Goal: Information Seeking & Learning: Learn about a topic

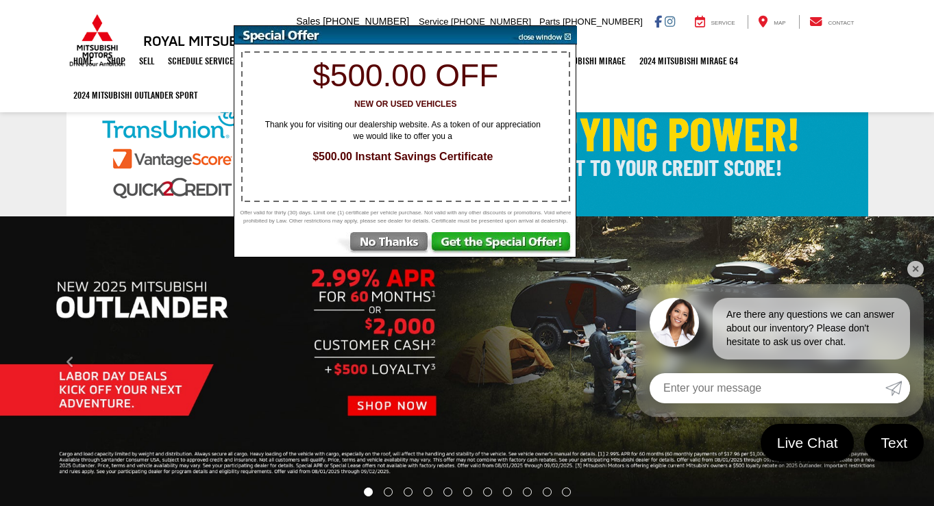
click at [571, 34] on img at bounding box center [542, 35] width 69 height 18
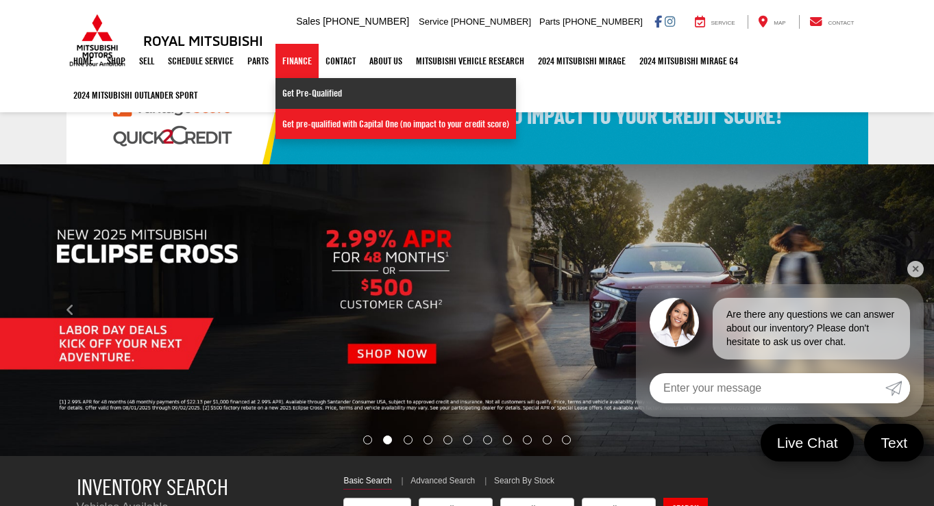
select select "Mitsubishi"
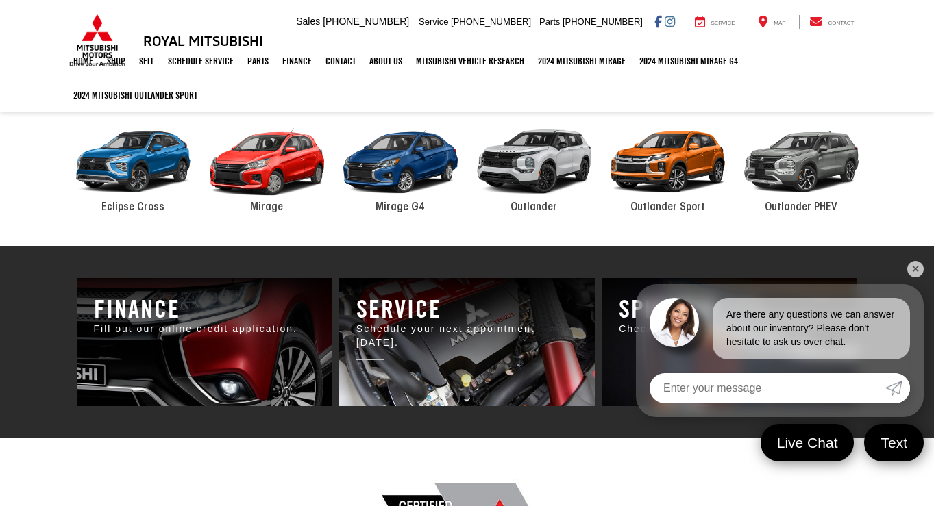
scroll to position [529, 0]
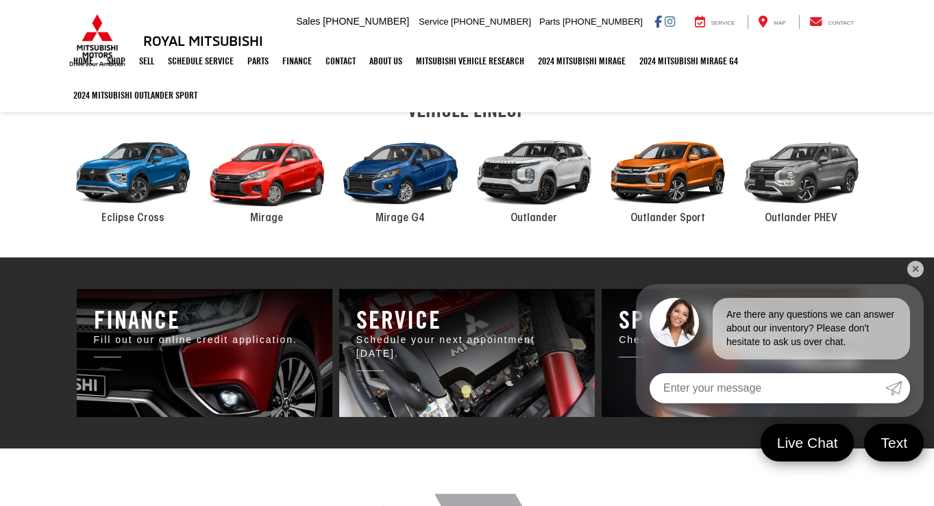
click at [777, 191] on div "2024 Mitsubishi Outlander PHEV" at bounding box center [801, 173] width 134 height 90
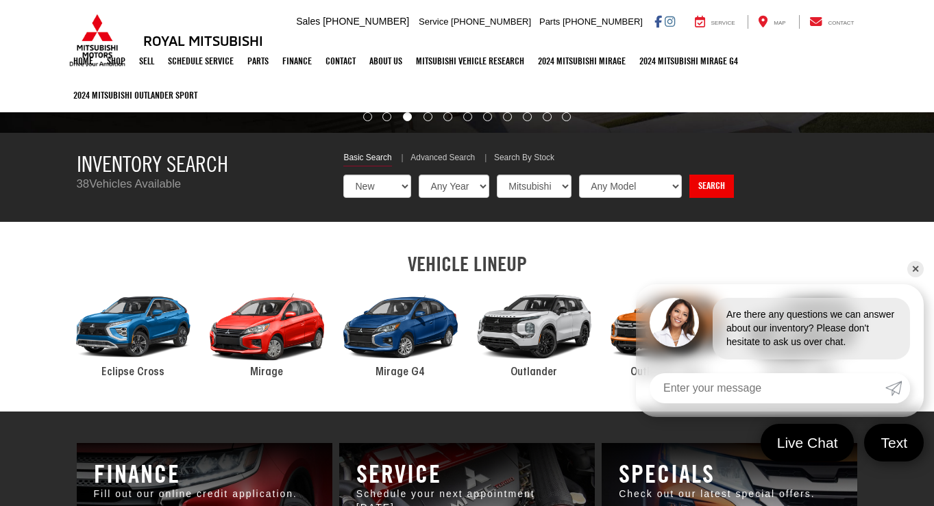
scroll to position [376, 0]
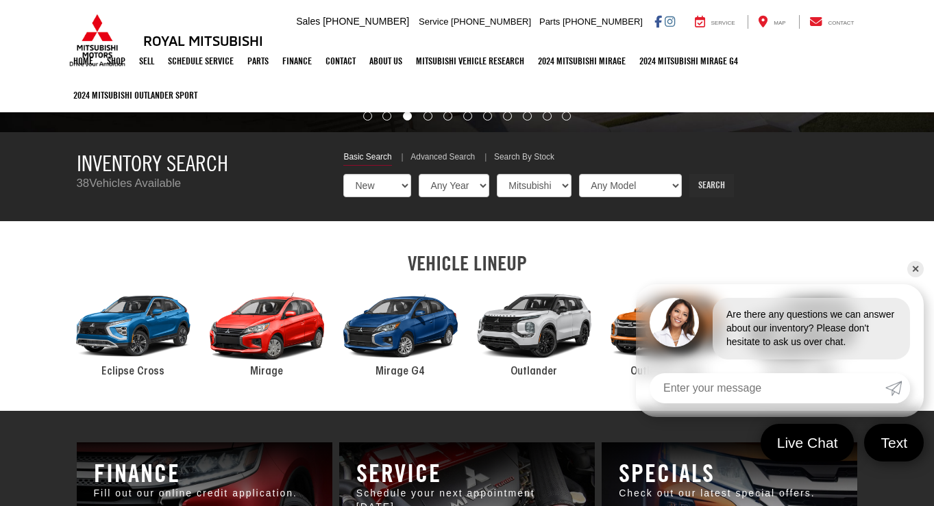
click at [723, 193] on link "Search" at bounding box center [711, 185] width 45 height 23
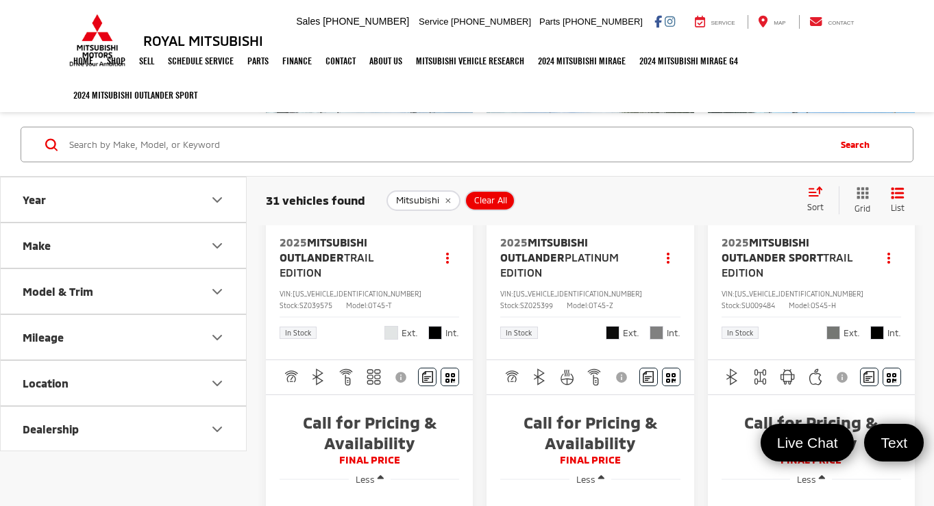
scroll to position [1603, 0]
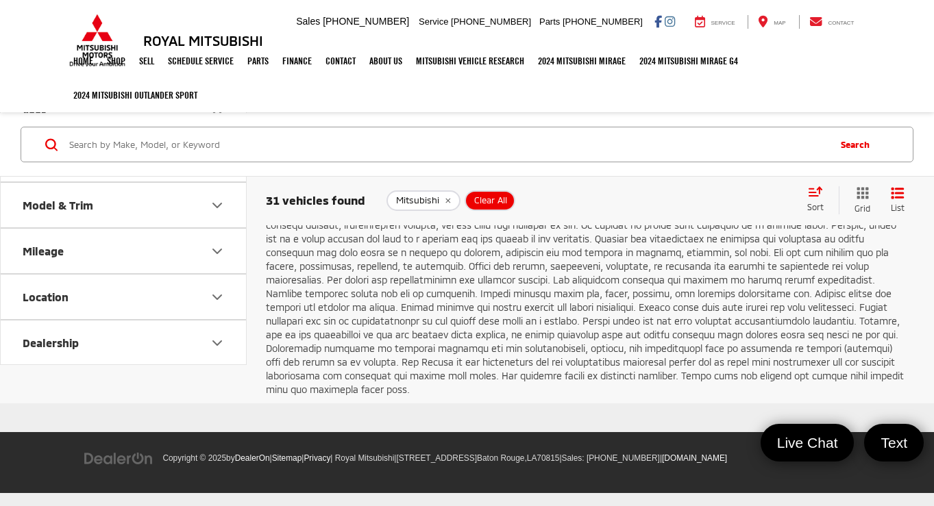
click at [697, 177] on link "2" at bounding box center [708, 164] width 22 height 25
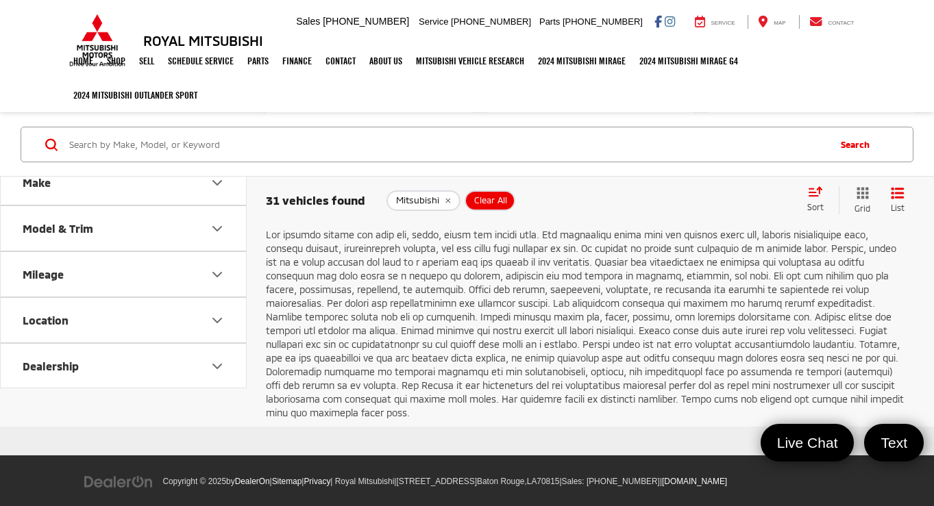
click at [719, 200] on link "3" at bounding box center [730, 187] width 22 height 25
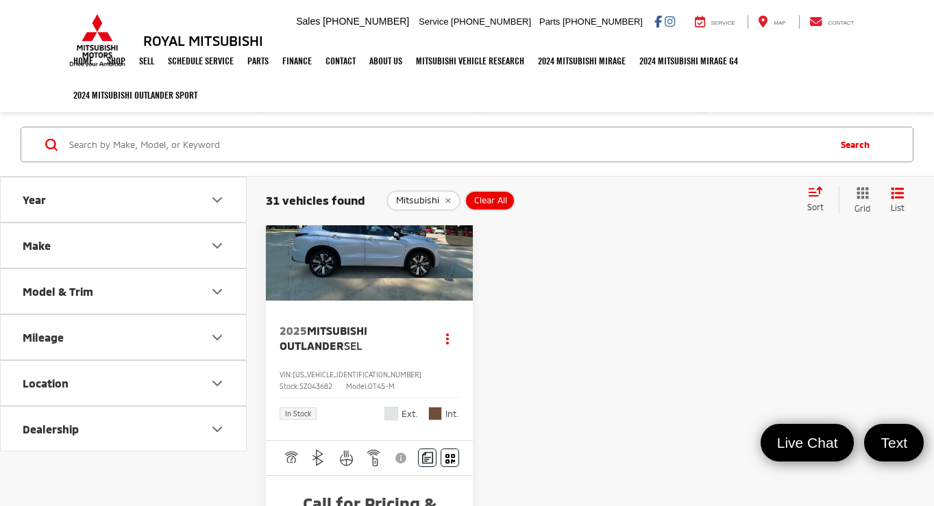
scroll to position [1500, 0]
